Goal: Navigation & Orientation: Understand site structure

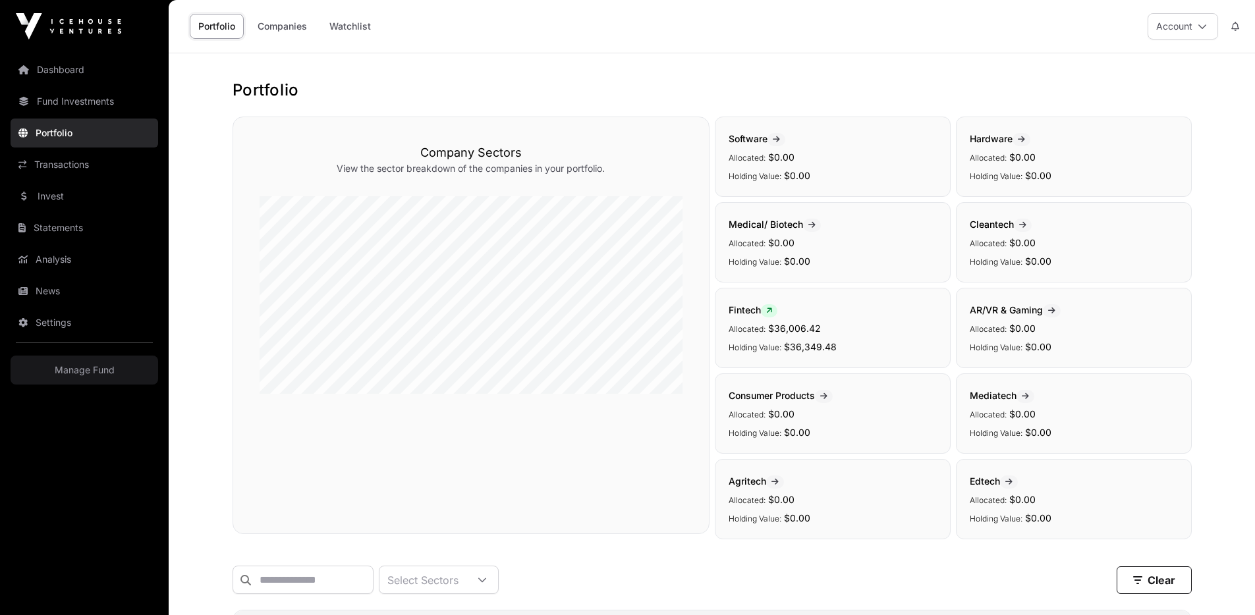
click at [285, 32] on link "Companies" at bounding box center [282, 26] width 67 height 25
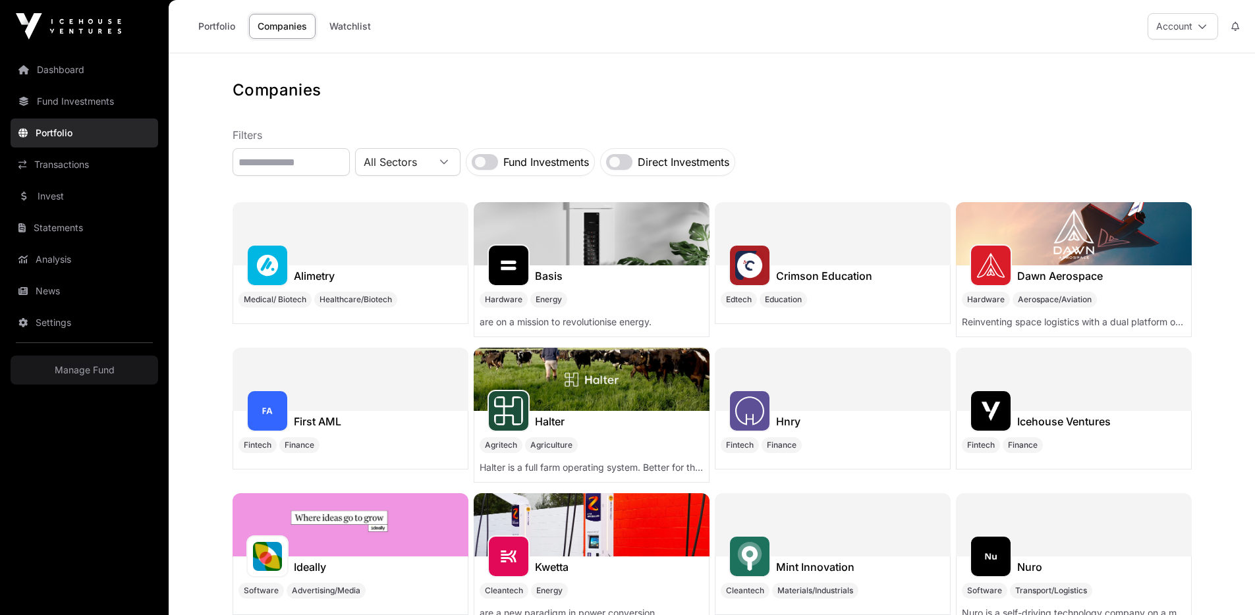
click at [81, 99] on link "Fund Investments" at bounding box center [85, 101] width 148 height 29
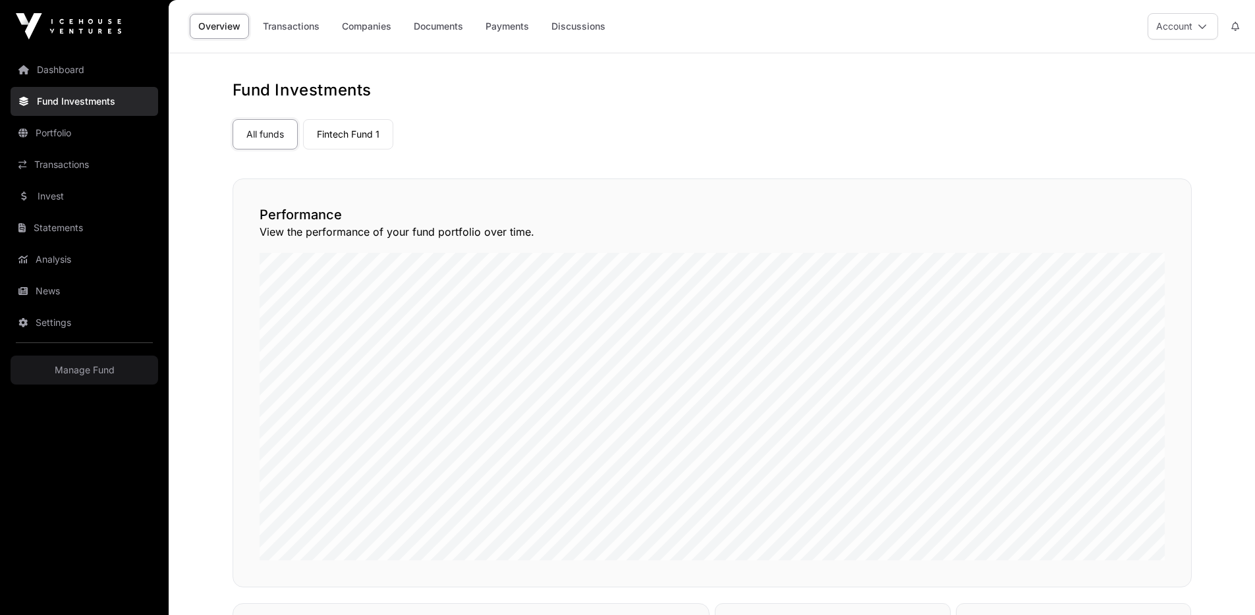
click at [292, 26] on link "Transactions" at bounding box center [291, 26] width 74 height 25
click at [363, 23] on link "Companies" at bounding box center [366, 26] width 67 height 25
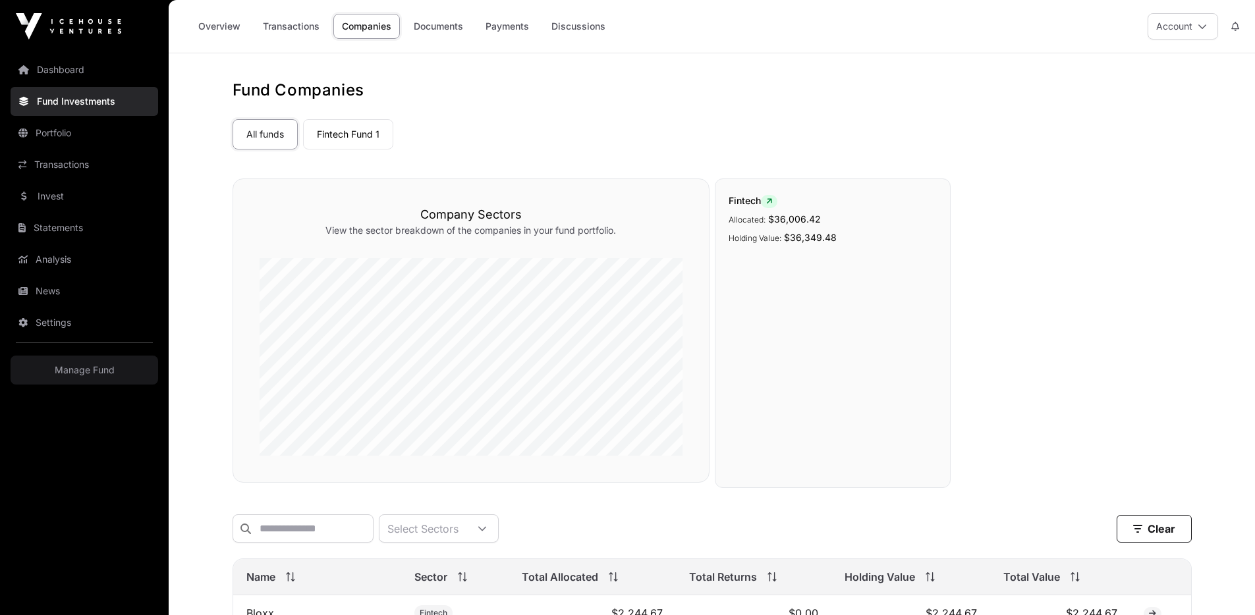
click at [451, 29] on link "Documents" at bounding box center [438, 26] width 67 height 25
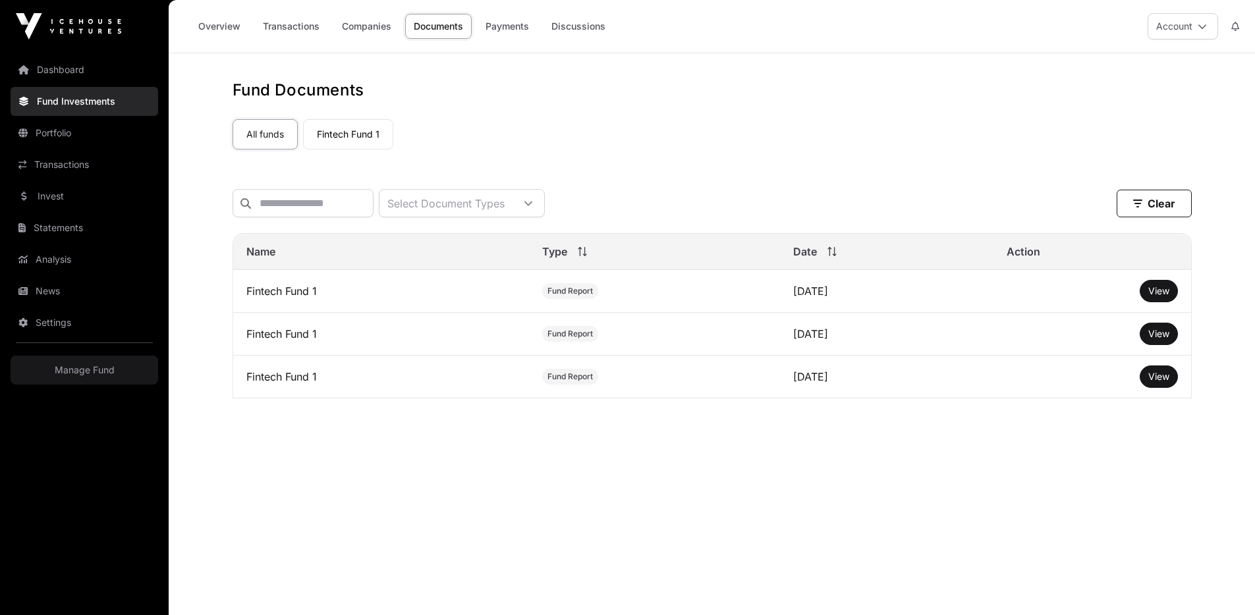
click at [528, 22] on link "Payments" at bounding box center [507, 26] width 61 height 25
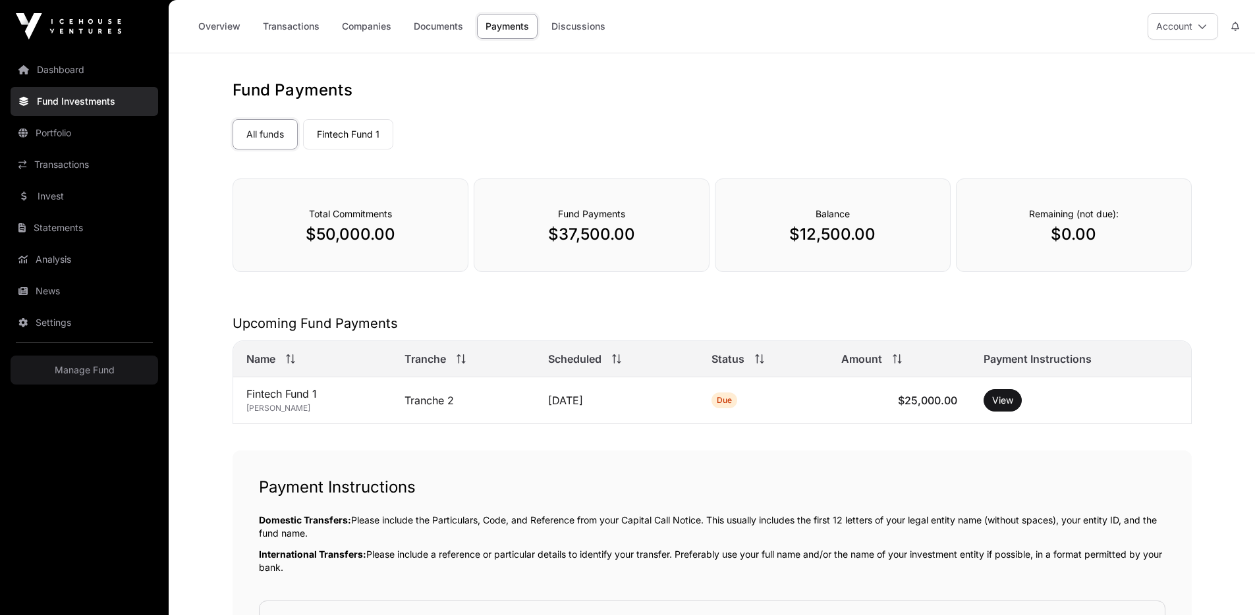
click at [563, 29] on link "Discussions" at bounding box center [578, 26] width 71 height 25
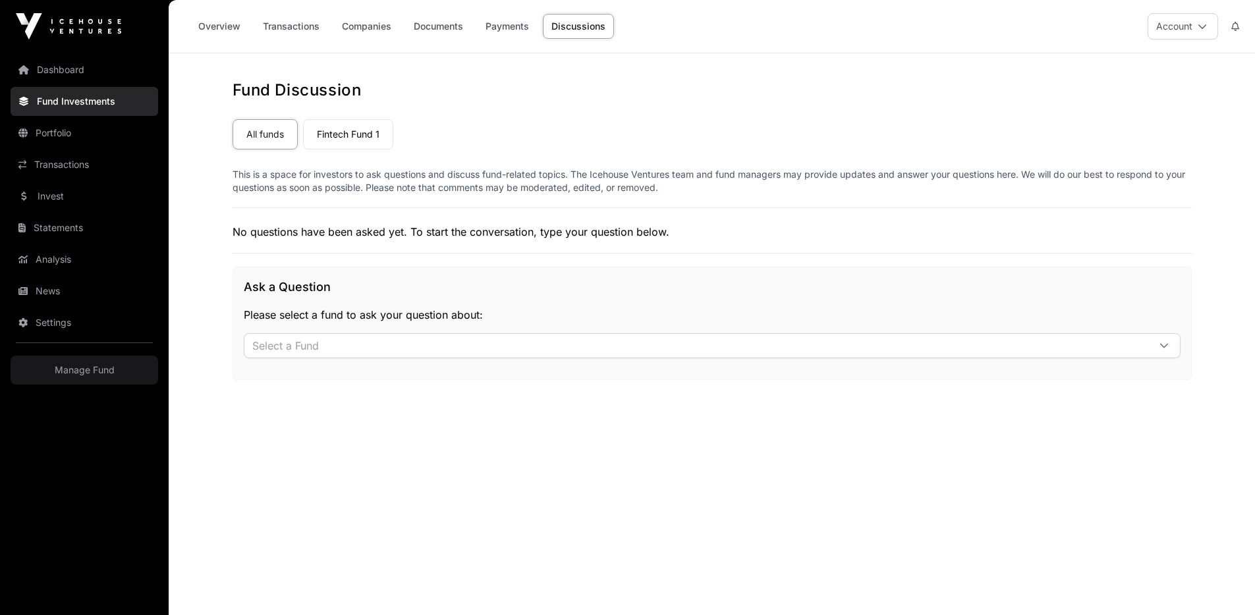
click at [241, 25] on link "Overview" at bounding box center [219, 26] width 59 height 25
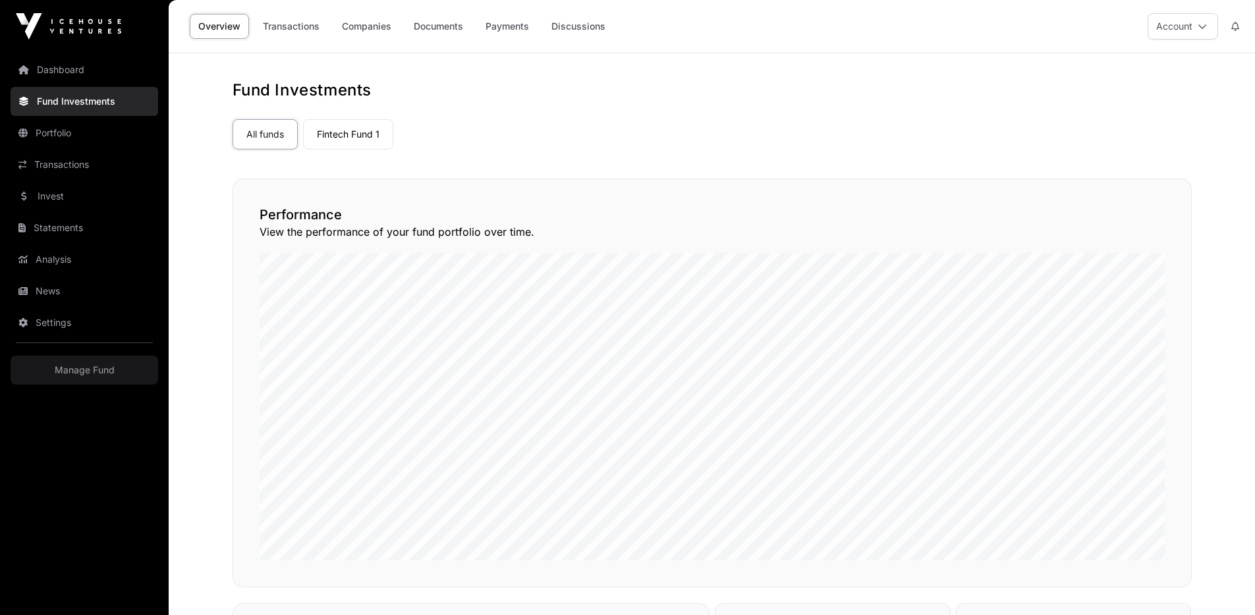
click at [55, 72] on link "Dashboard" at bounding box center [85, 69] width 148 height 29
